Goal: Information Seeking & Learning: Learn about a topic

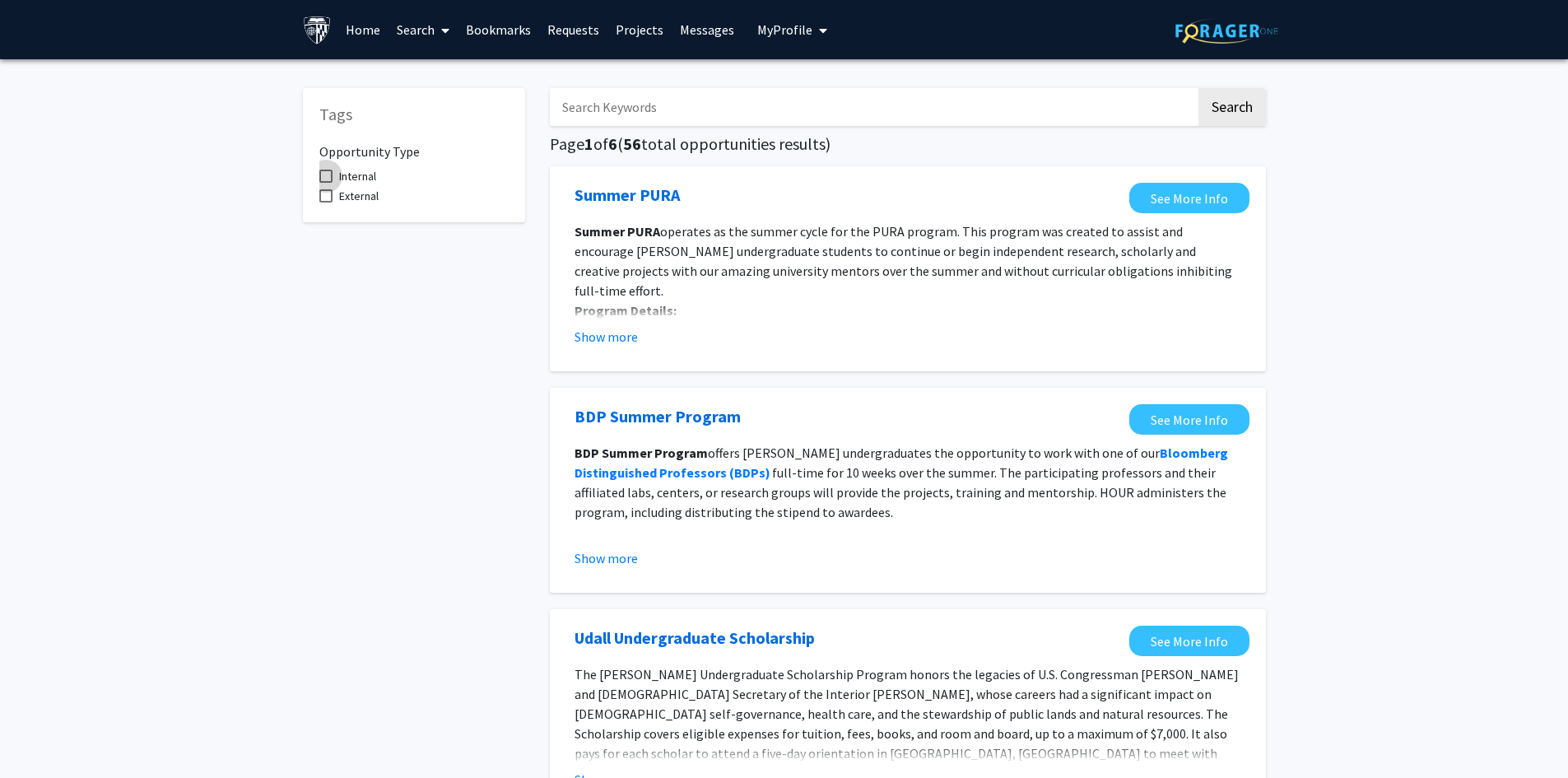
click at [326, 178] on span at bounding box center [326, 176] width 14 height 14
click at [326, 183] on input "Internal" at bounding box center [325, 183] width 1 height 1
click at [323, 183] on span at bounding box center [326, 176] width 14 height 14
click at [325, 183] on input "Internal" at bounding box center [325, 183] width 1 height 1
checkbox input "false"
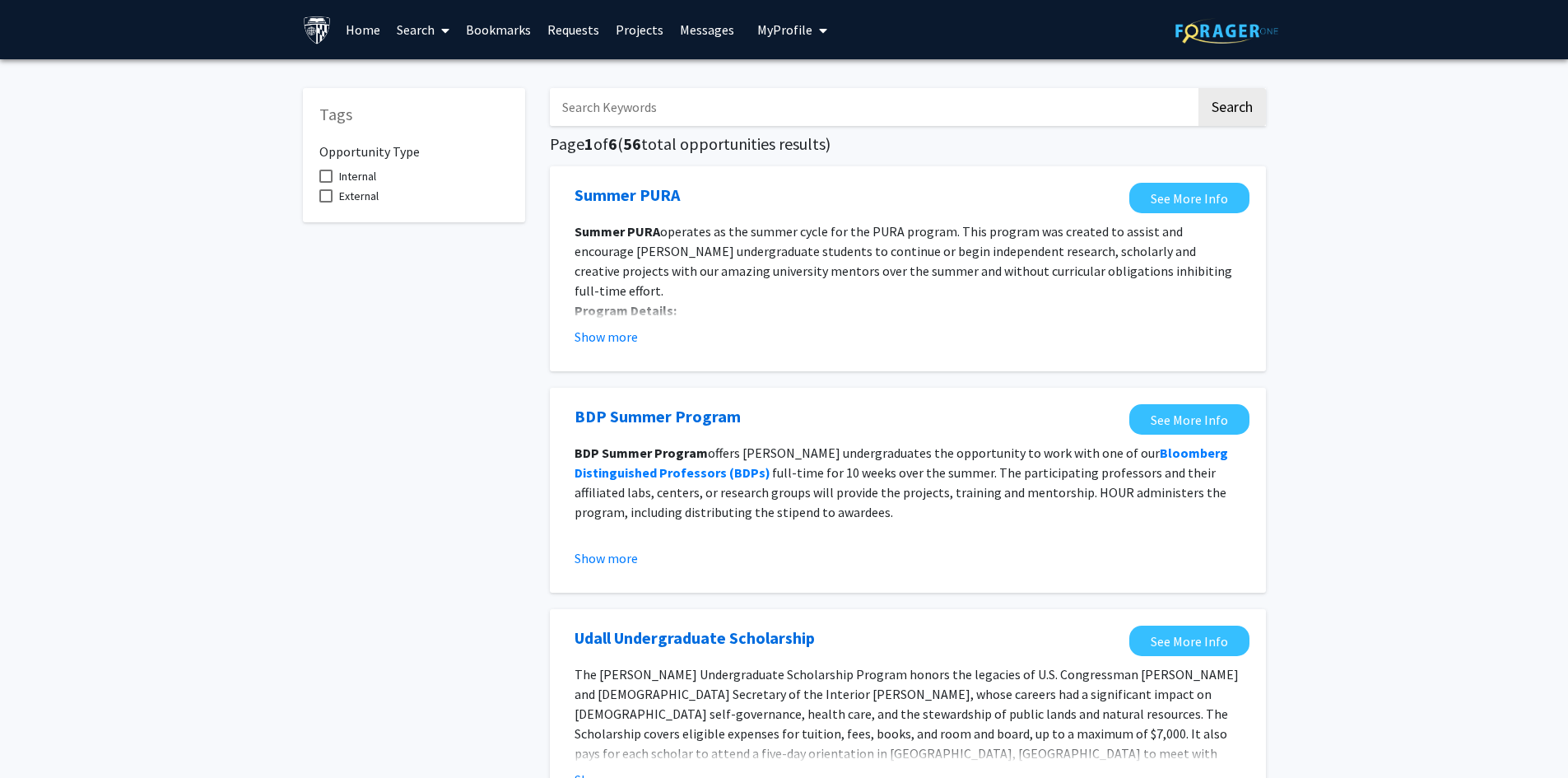
click at [805, 106] on input "Search Keywords" at bounding box center [873, 107] width 646 height 38
click at [1217, 105] on button "Search" at bounding box center [1232, 107] width 68 height 38
click at [604, 105] on input "Grad" at bounding box center [873, 107] width 646 height 38
type input "Graduate"
click at [1198, 88] on button "Search" at bounding box center [1232, 107] width 68 height 38
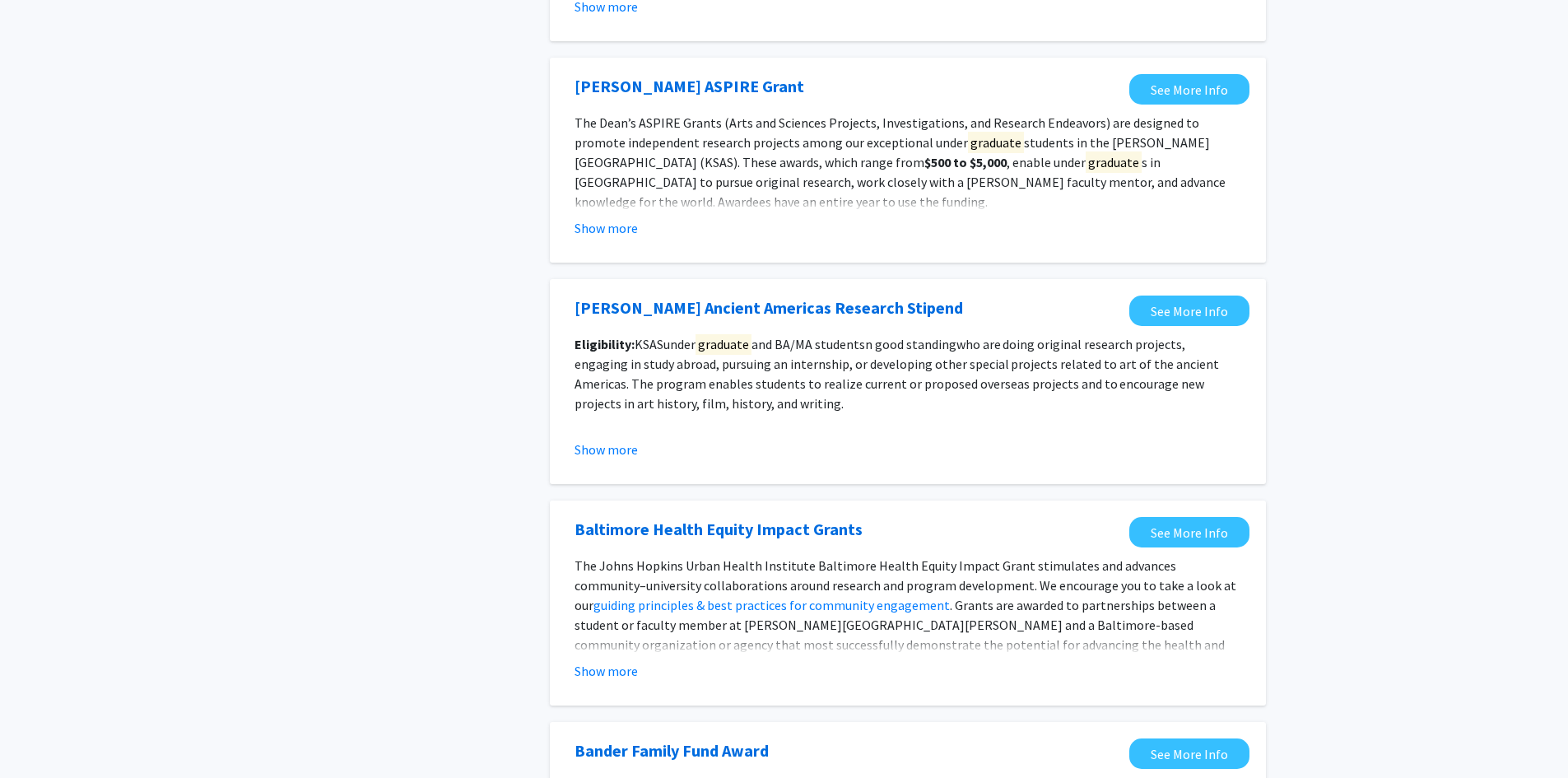
scroll to position [1564, 0]
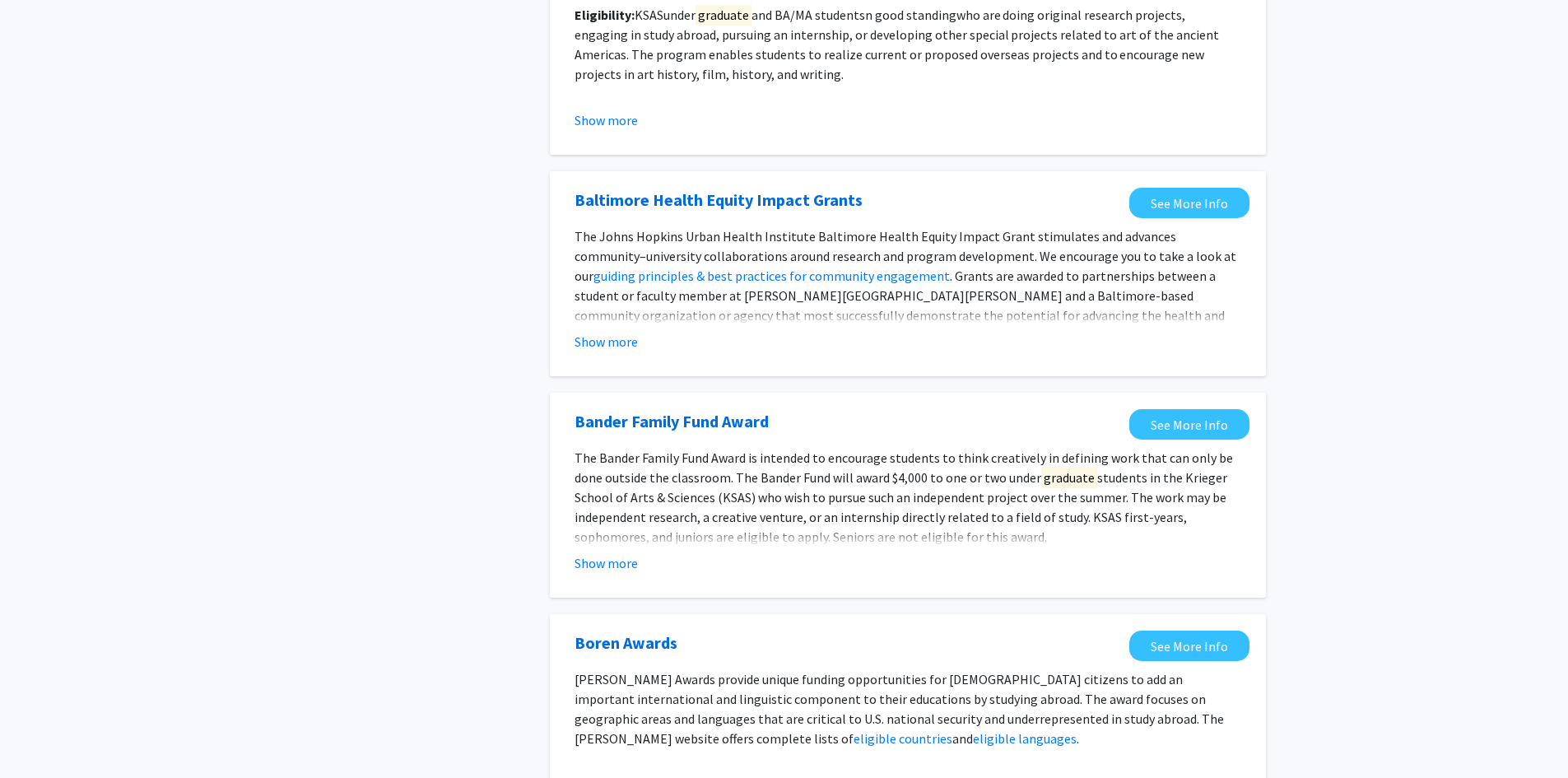
click at [610, 341] on button "Show more" at bounding box center [606, 342] width 63 height 20
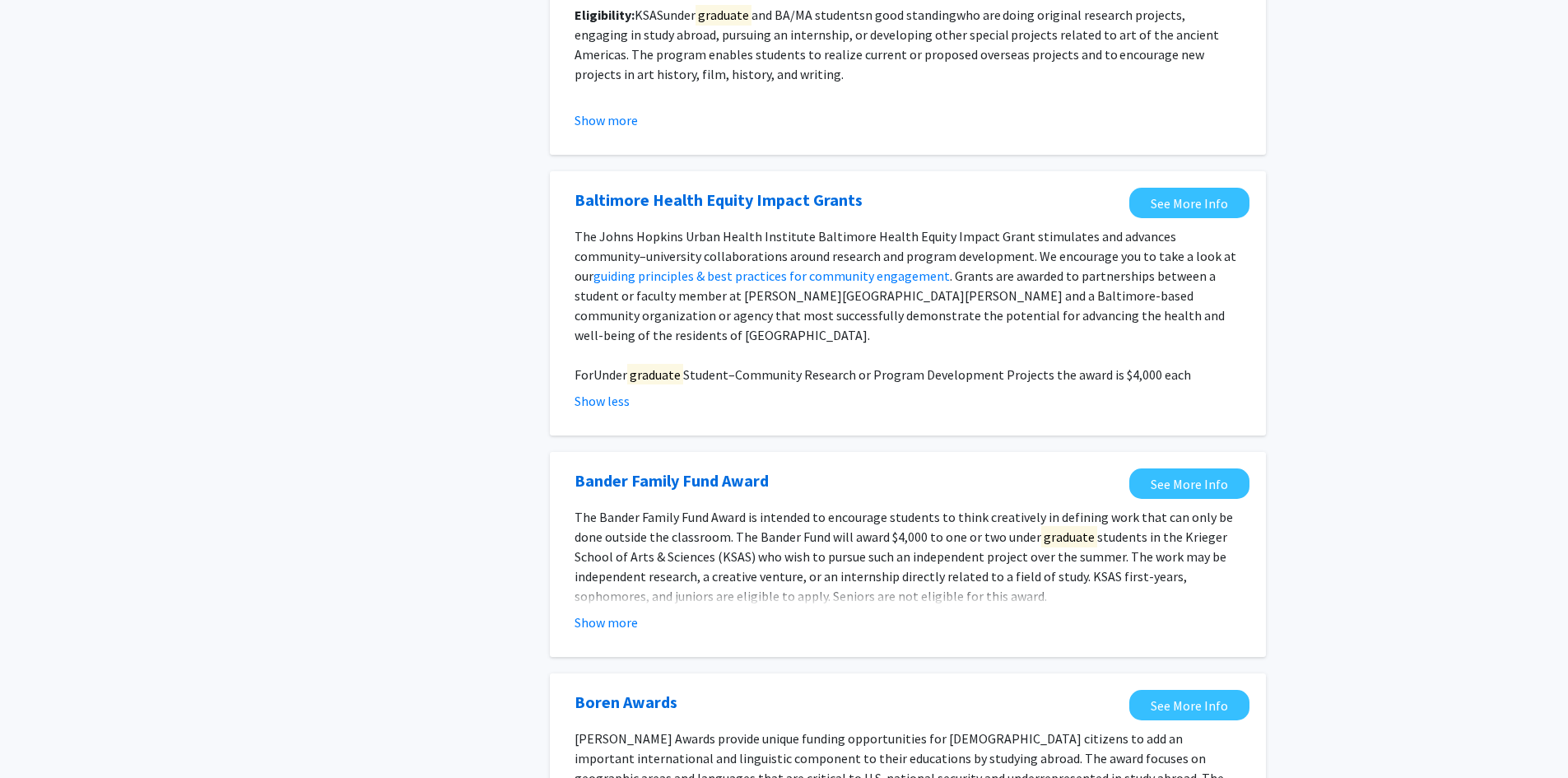
scroll to position [1811, 0]
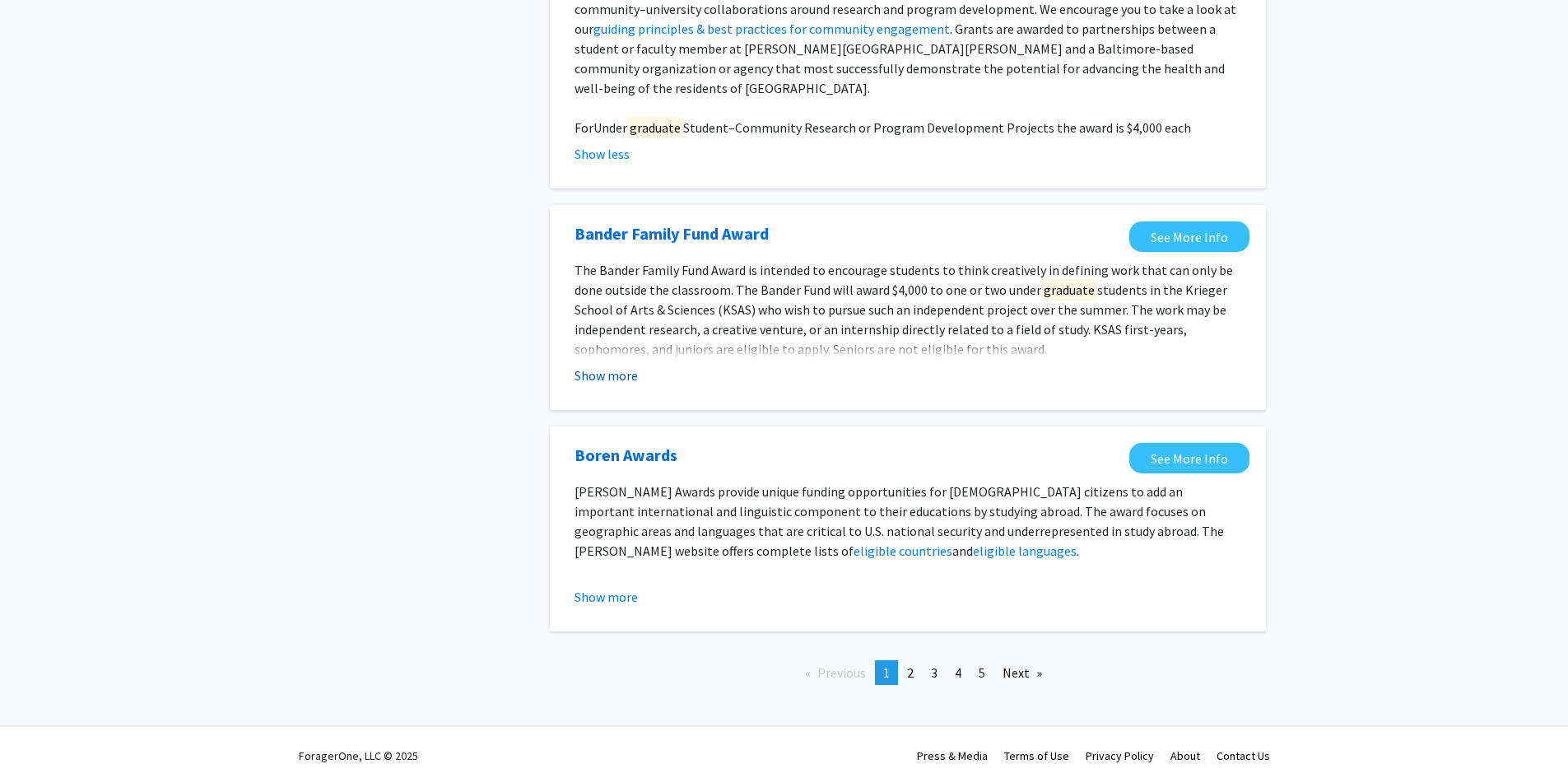
click at [627, 365] on button "Show more" at bounding box center [606, 375] width 63 height 20
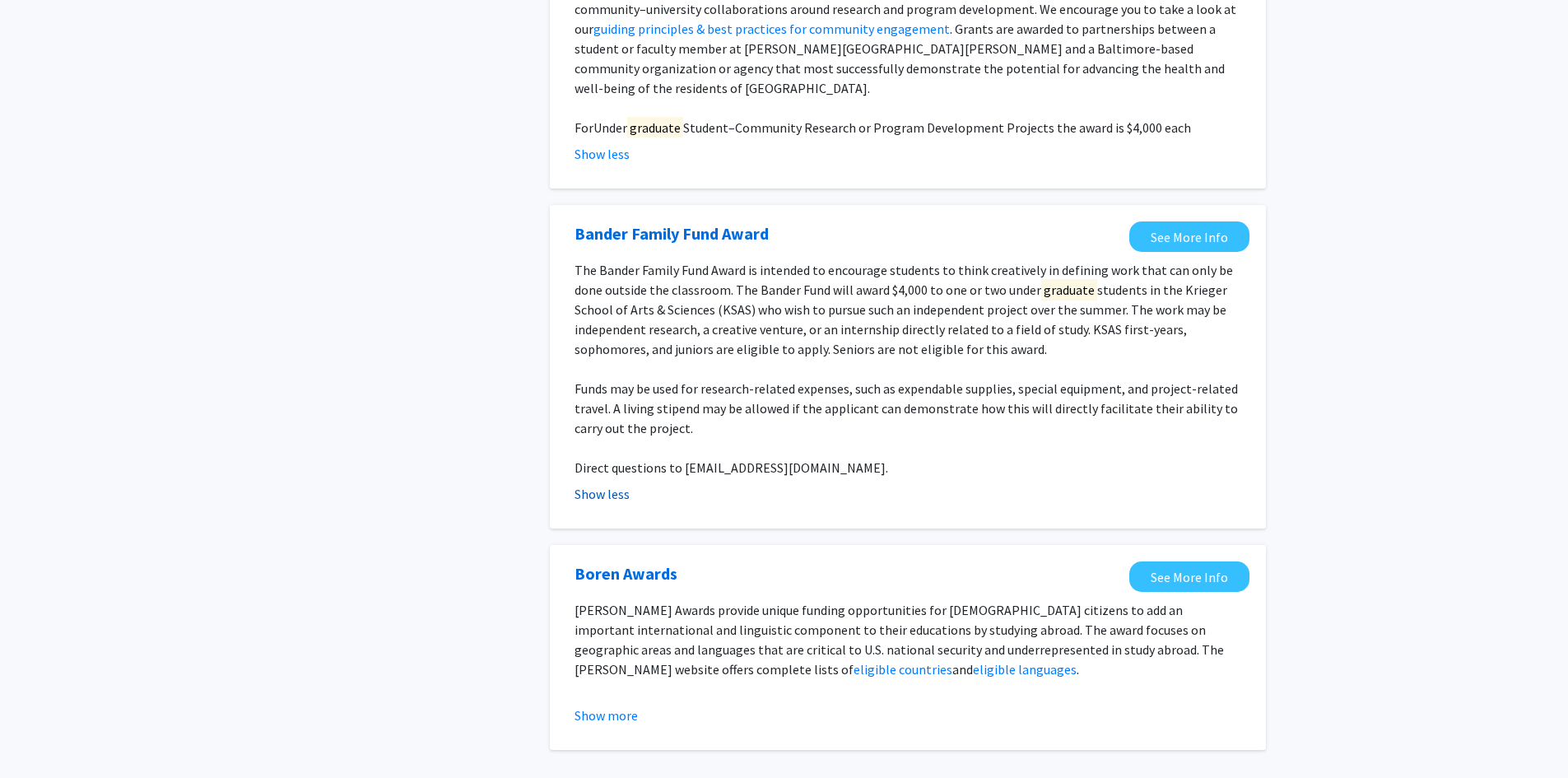
scroll to position [2045, 0]
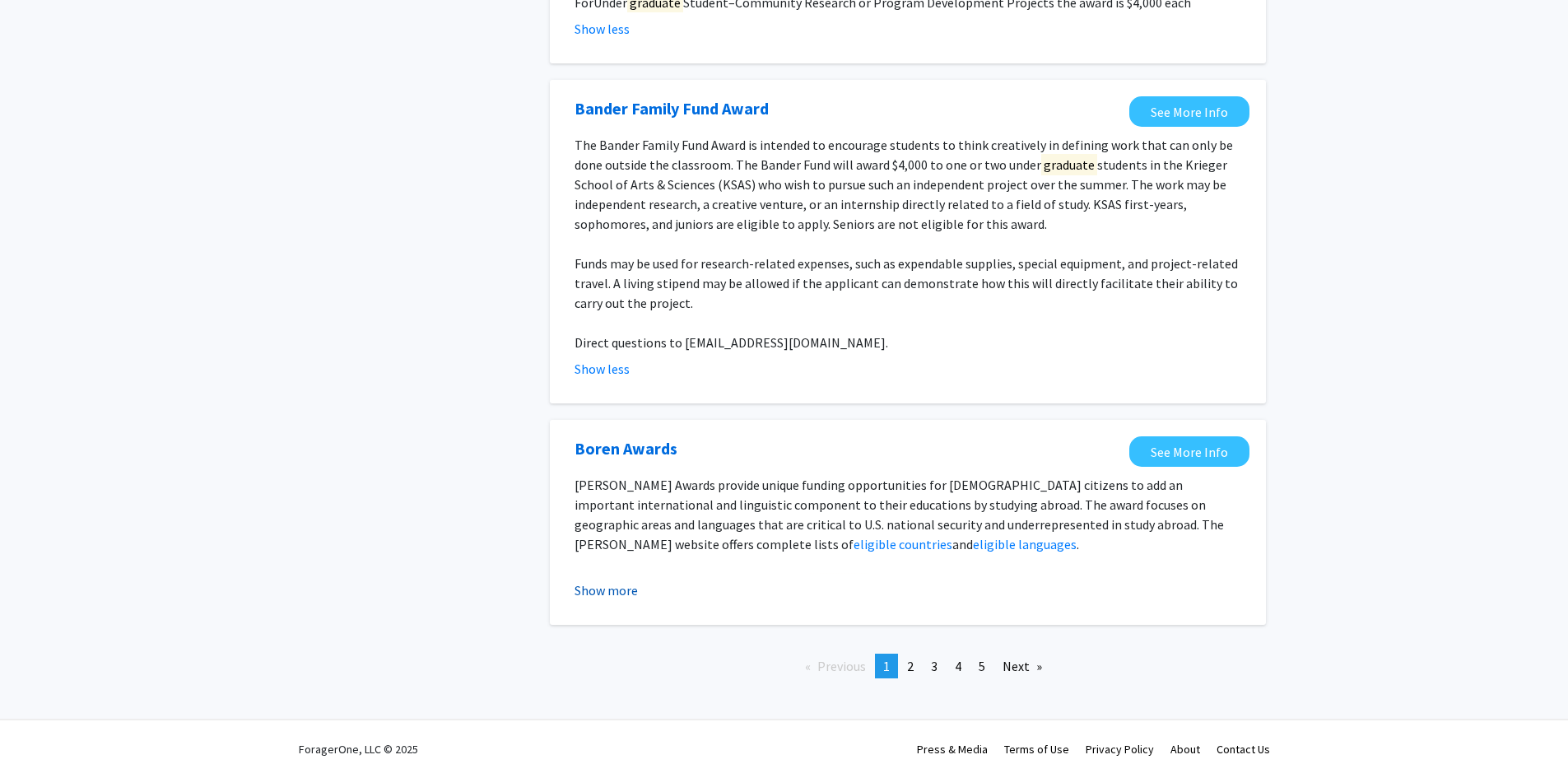
click at [619, 581] on button "Show more" at bounding box center [606, 591] width 63 height 20
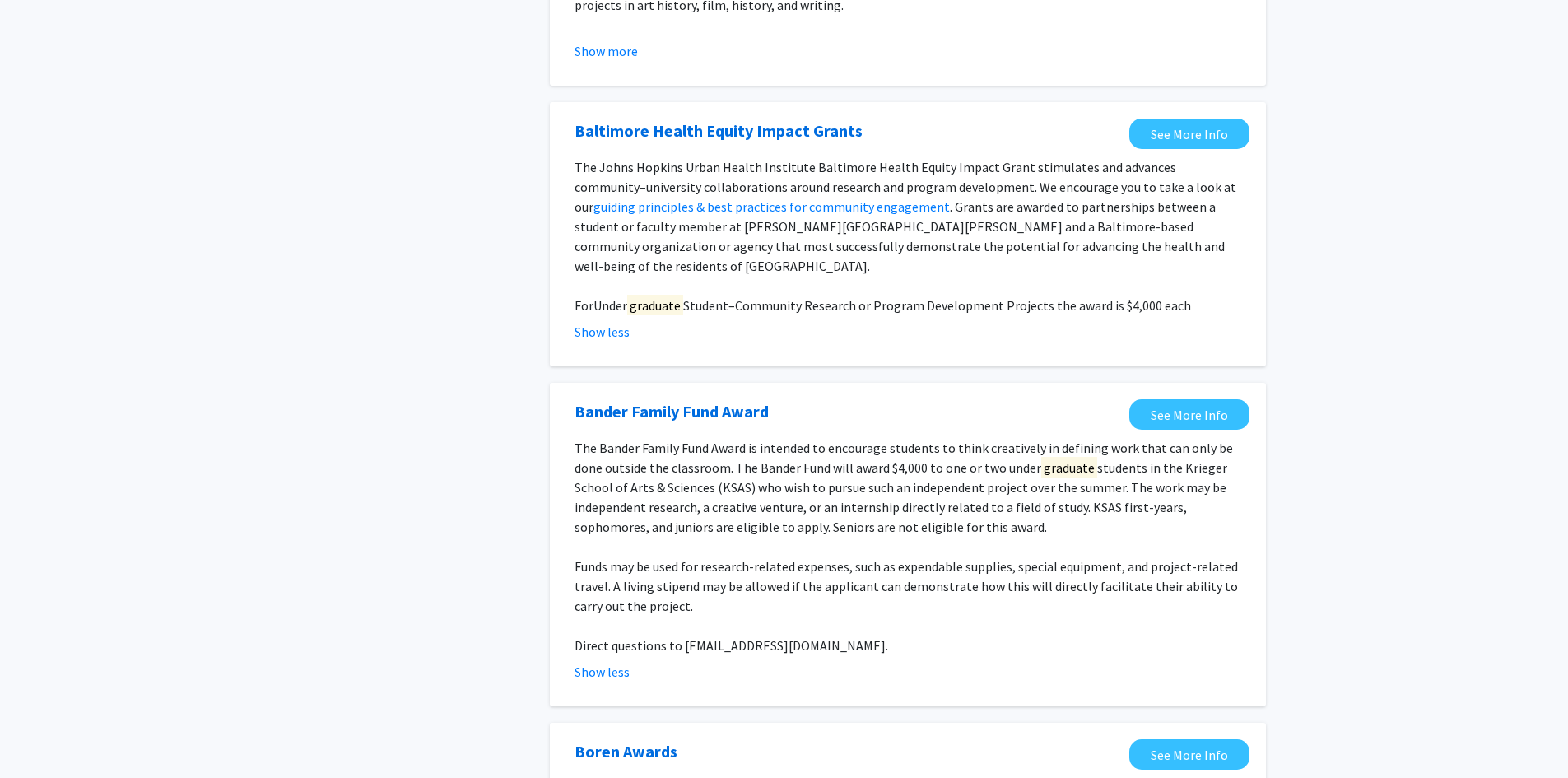
scroll to position [1140, 0]
